Goal: Task Accomplishment & Management: Manage account settings

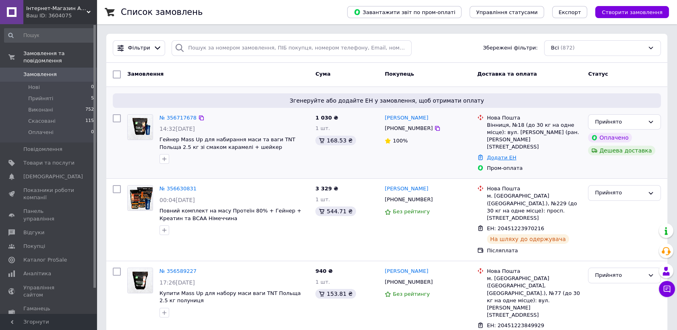
click at [502, 155] on link "Додати ЕН" at bounding box center [501, 158] width 29 height 6
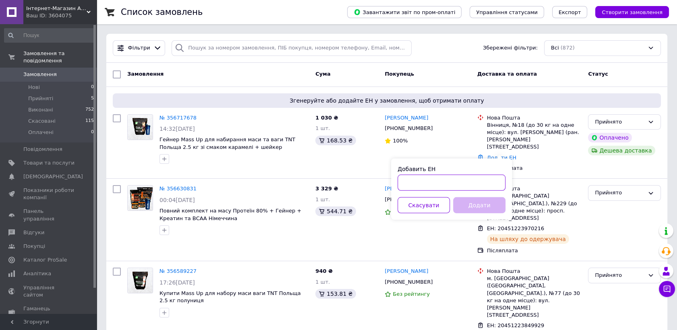
click at [481, 187] on input "Добавить ЕН" at bounding box center [451, 183] width 108 height 16
paste input "20451224782140"
type input "20451224782140"
click at [477, 208] on button "Додати" at bounding box center [479, 205] width 52 height 16
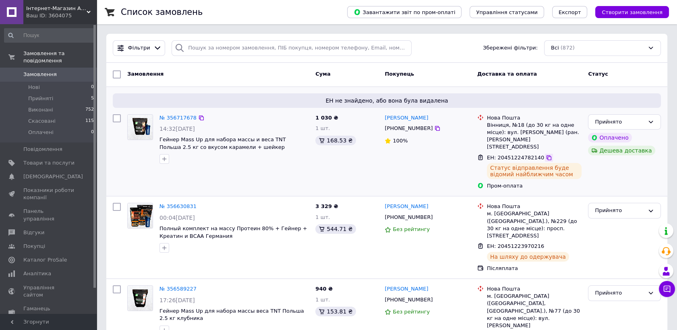
click at [545, 155] on icon at bounding box center [548, 158] width 6 height 6
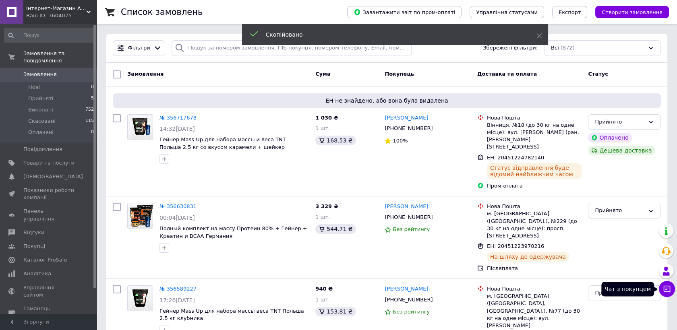
click at [663, 291] on icon at bounding box center [666, 289] width 7 height 7
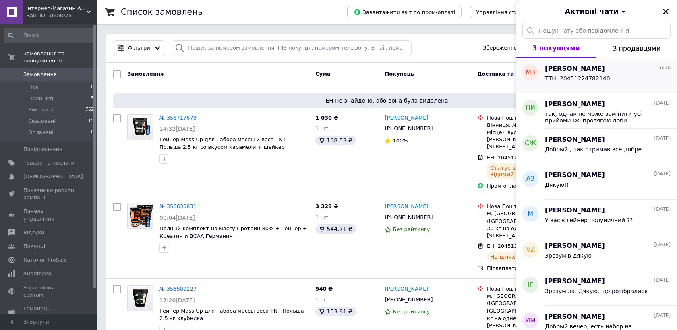
click at [562, 75] on span "ТТН: 20451224782140" at bounding box center [577, 78] width 65 height 6
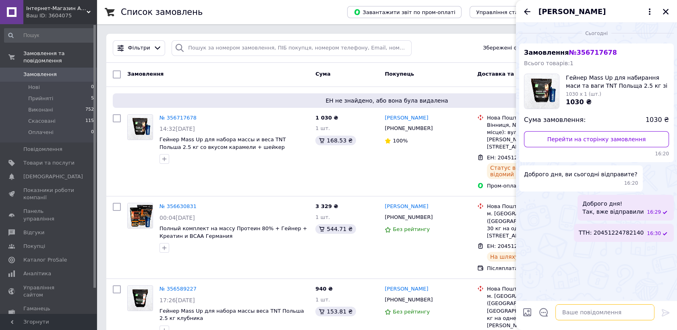
click at [592, 319] on textarea at bounding box center [604, 312] width 99 height 16
paste textarea "20451224782140"
type textarea "20451224782140"
click at [595, 313] on textarea "20451224782140" at bounding box center [596, 312] width 115 height 16
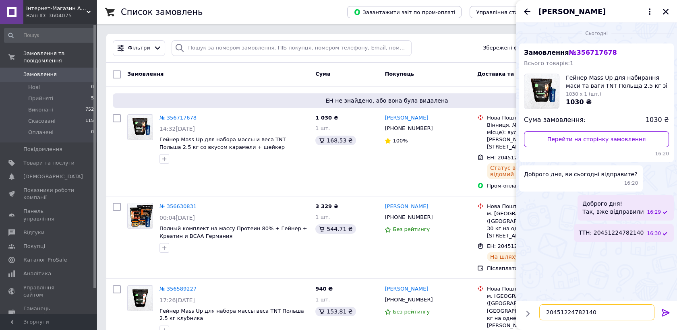
click at [595, 313] on textarea "20451224782140" at bounding box center [596, 312] width 115 height 16
click at [401, 170] on div "Максим Зінов'єв +380677005590 100%" at bounding box center [427, 152] width 93 height 82
click at [665, 8] on icon "Закрити" at bounding box center [665, 11] width 7 height 7
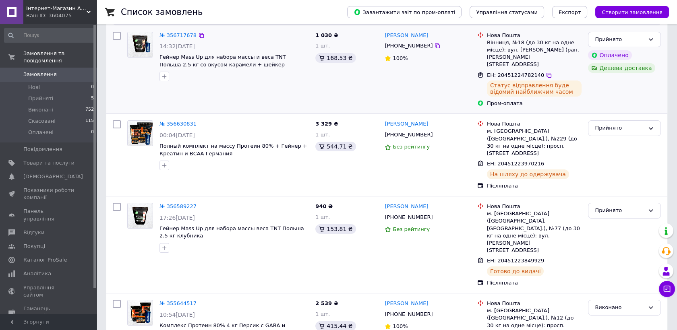
scroll to position [179, 0]
